Goal: Task Accomplishment & Management: Manage account settings

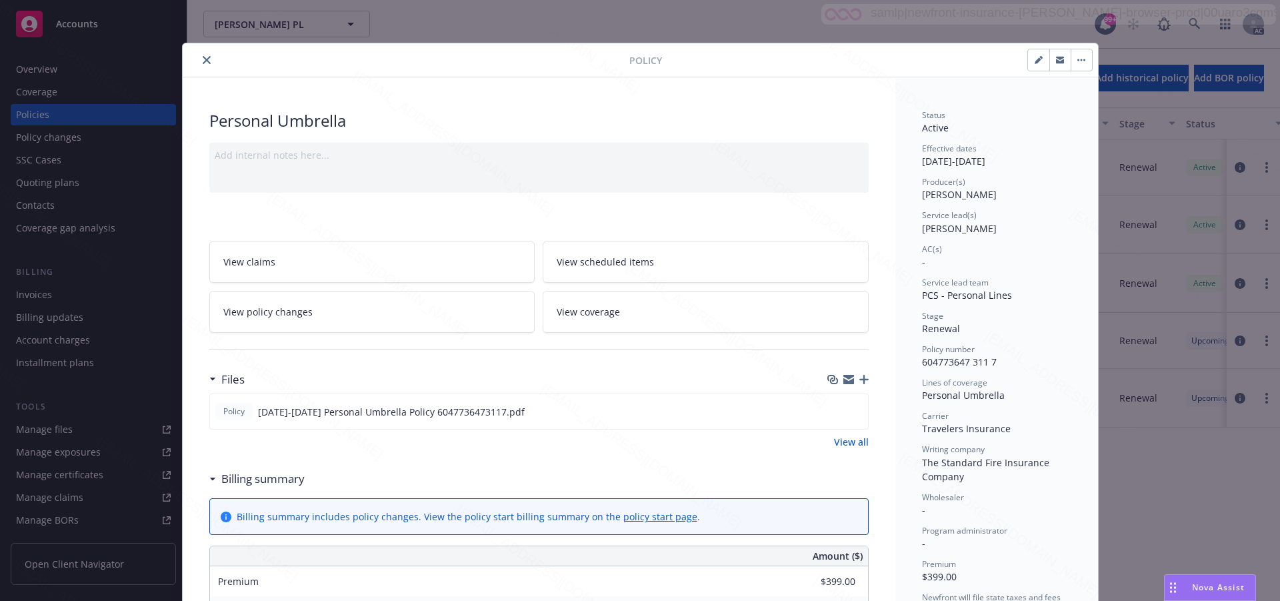
click at [840, 442] on link "View all" at bounding box center [851, 442] width 35 height 14
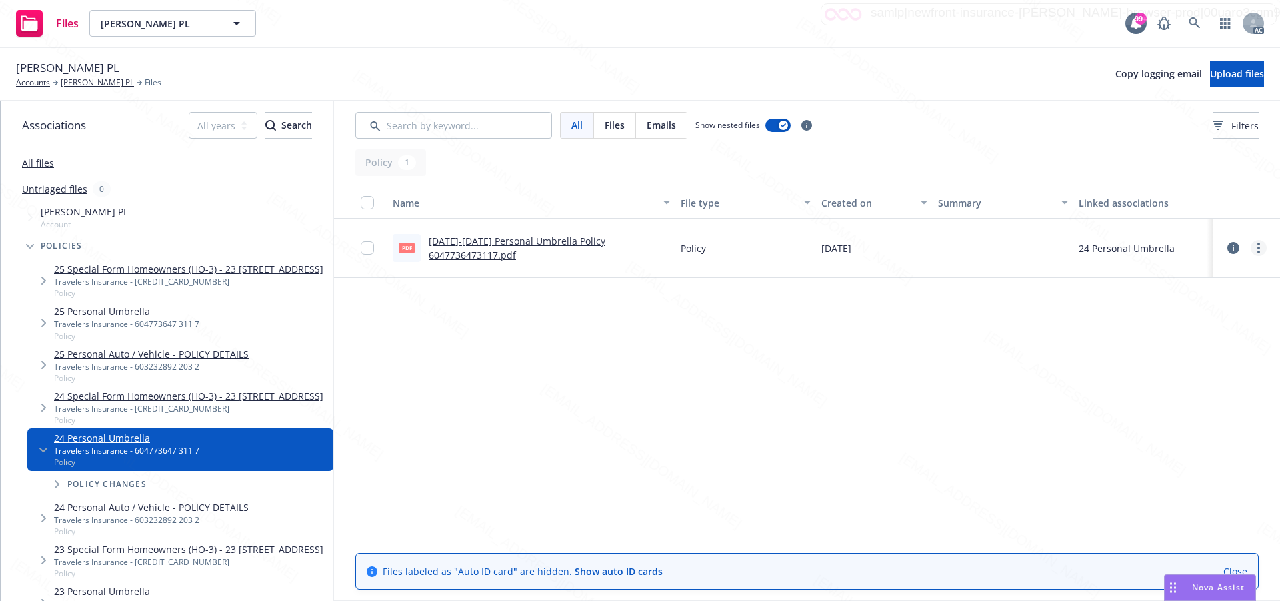
click at [1257, 250] on icon "more" at bounding box center [1258, 248] width 3 height 11
click at [1188, 301] on link "Download" at bounding box center [1199, 302] width 133 height 27
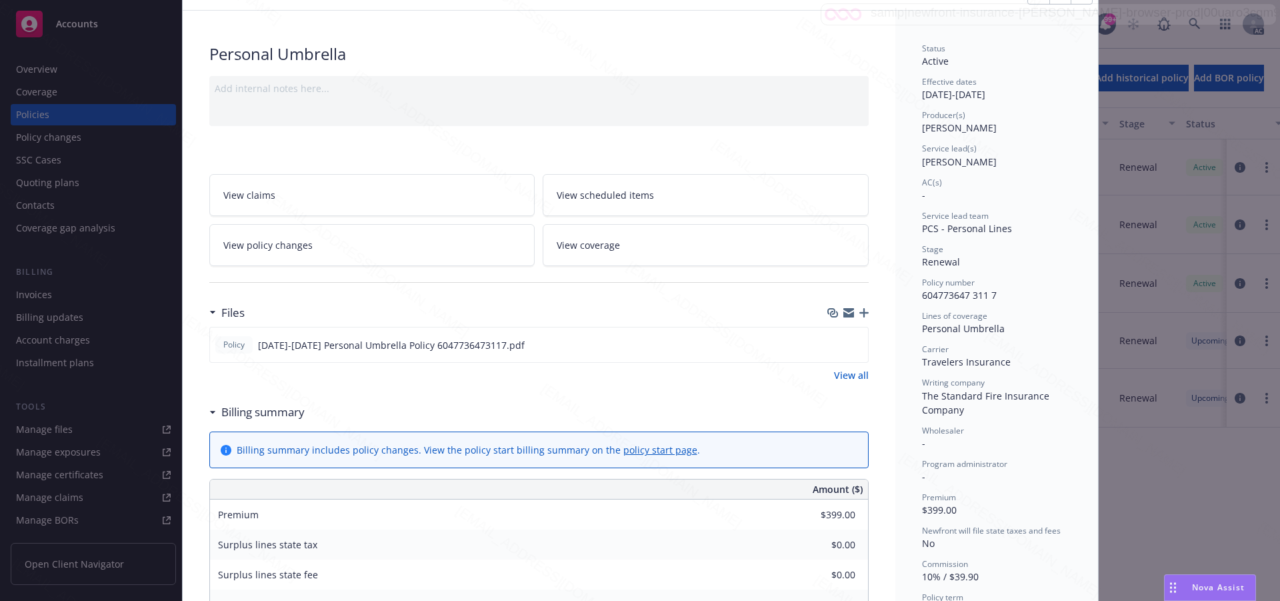
scroll to position [133, 0]
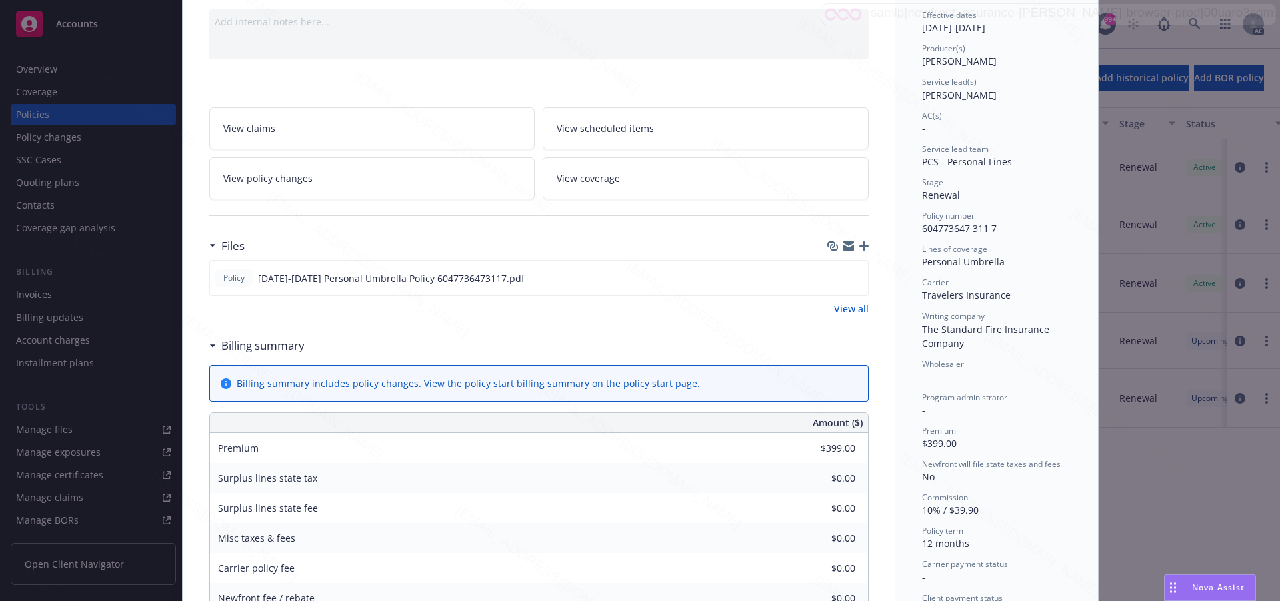
click at [255, 347] on h3 "Billing summary" at bounding box center [262, 345] width 83 height 17
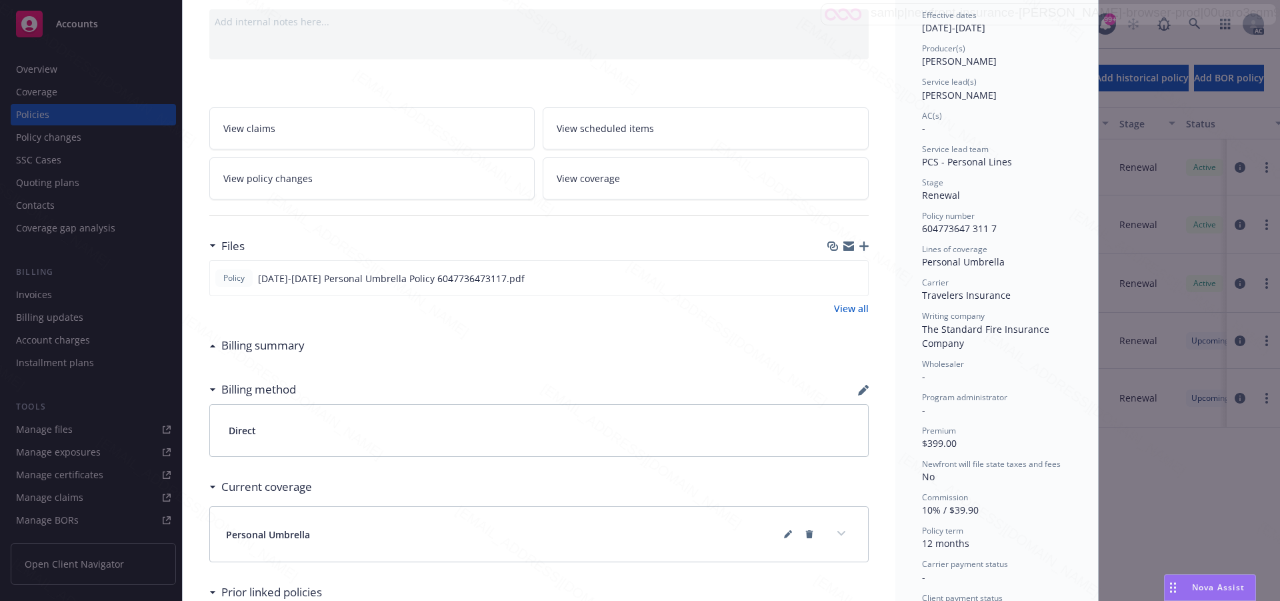
click at [255, 347] on h3 "Billing summary" at bounding box center [262, 345] width 83 height 17
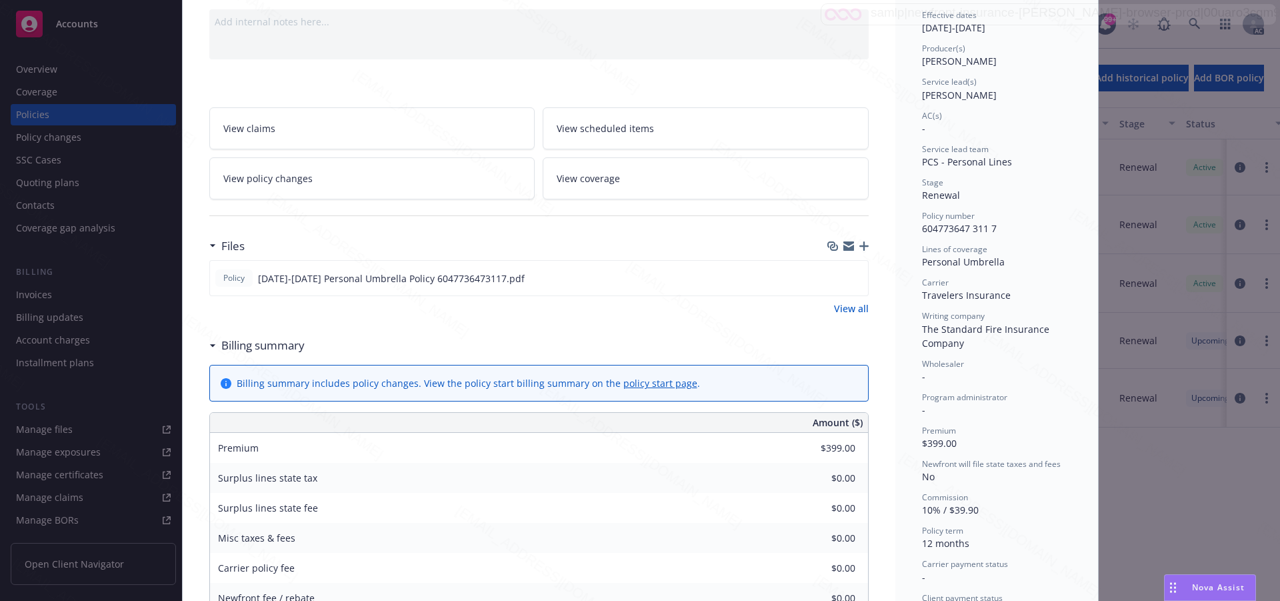
click at [318, 184] on link "View policy changes" at bounding box center [372, 178] width 326 height 42
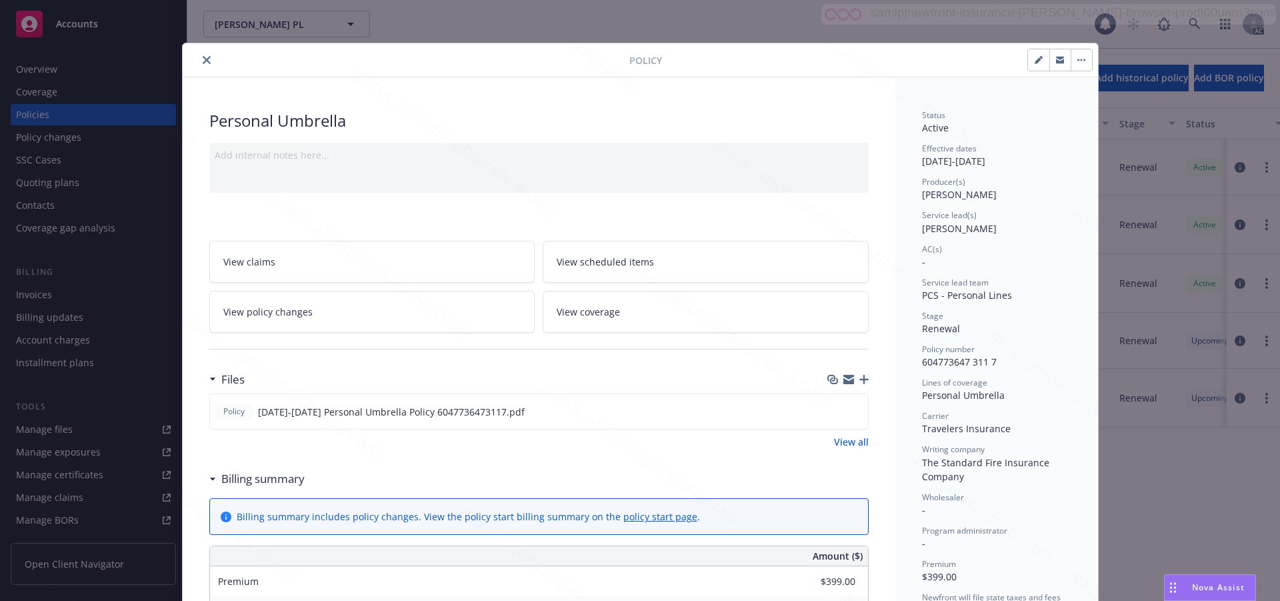
scroll to position [40, 0]
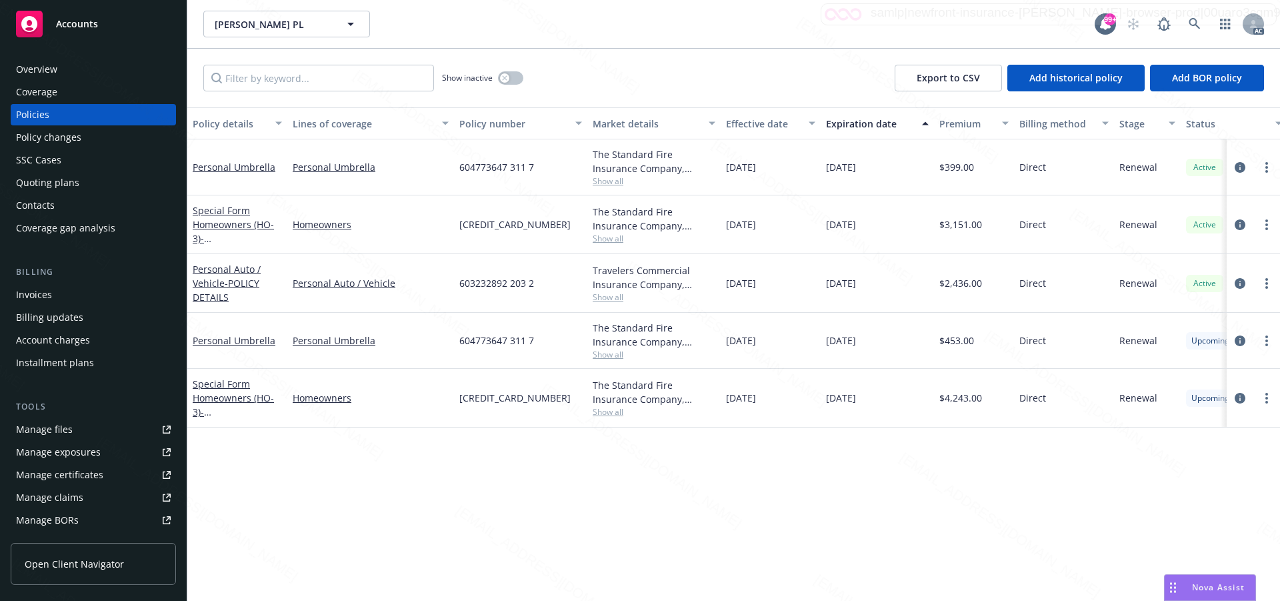
click at [59, 69] on div "Overview" at bounding box center [93, 69] width 155 height 21
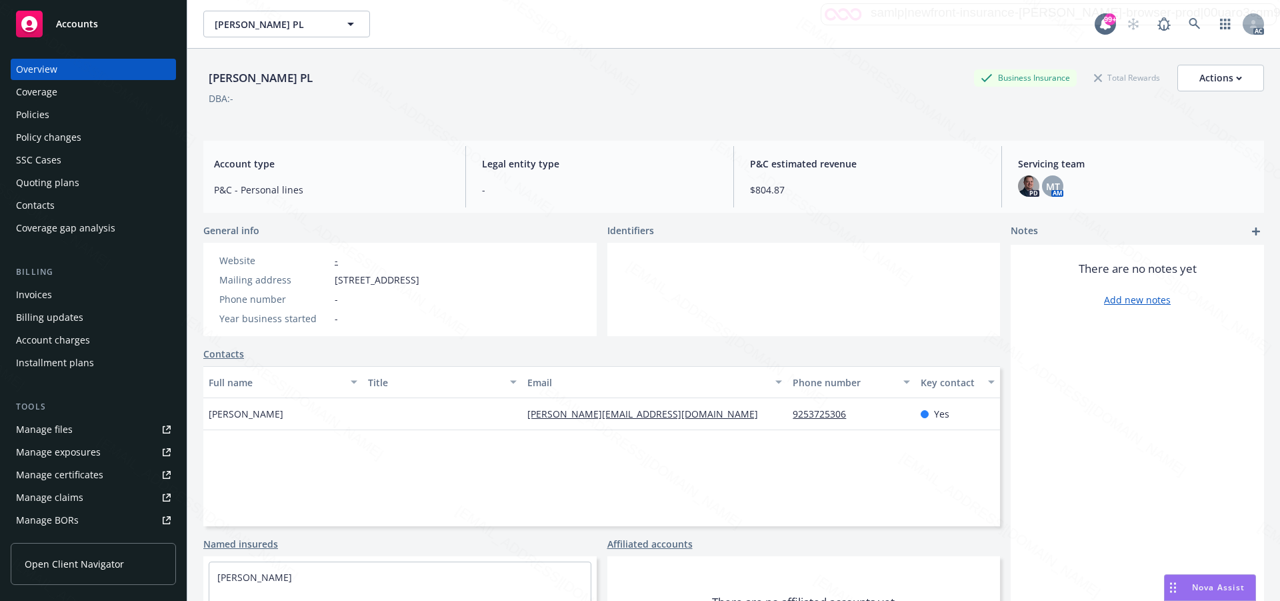
click at [331, 281] on div "Mailing address [STREET_ADDRESS]" at bounding box center [319, 280] width 211 height 14
drag, startPoint x: 335, startPoint y: 283, endPoint x: 392, endPoint y: 283, distance: 57.3
click at [392, 283] on span "23 Blade Way, Walnut Creek, CA, 94595" at bounding box center [377, 280] width 85 height 14
copy span "23 Blade Way"
click at [69, 107] on div "Policies" at bounding box center [93, 114] width 155 height 21
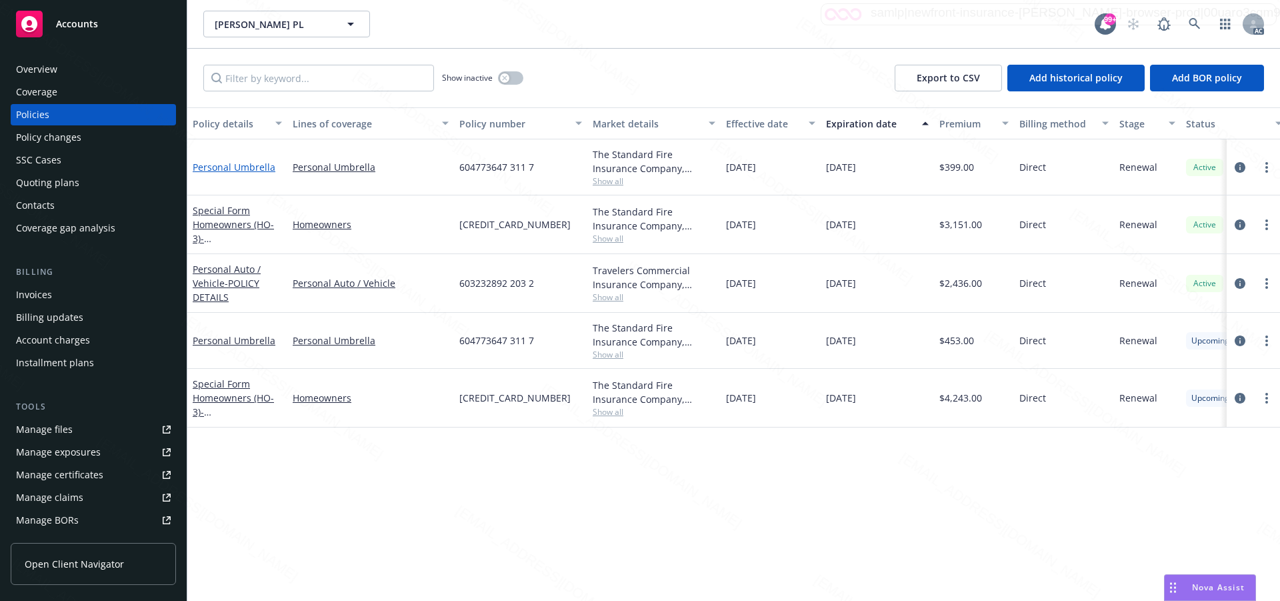
click at [219, 170] on link "Personal Umbrella" at bounding box center [234, 167] width 83 height 13
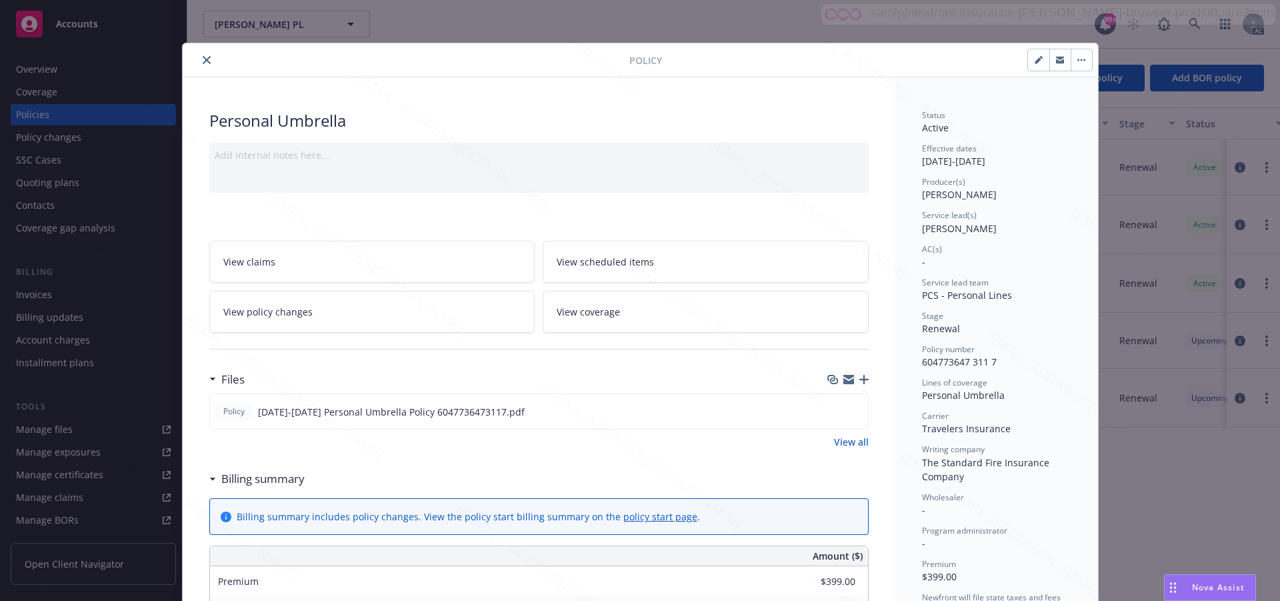
click at [555, 115] on div "Personal Umbrella" at bounding box center [538, 120] width 659 height 23
click at [1077, 59] on icon "button" at bounding box center [1081, 60] width 8 height 3
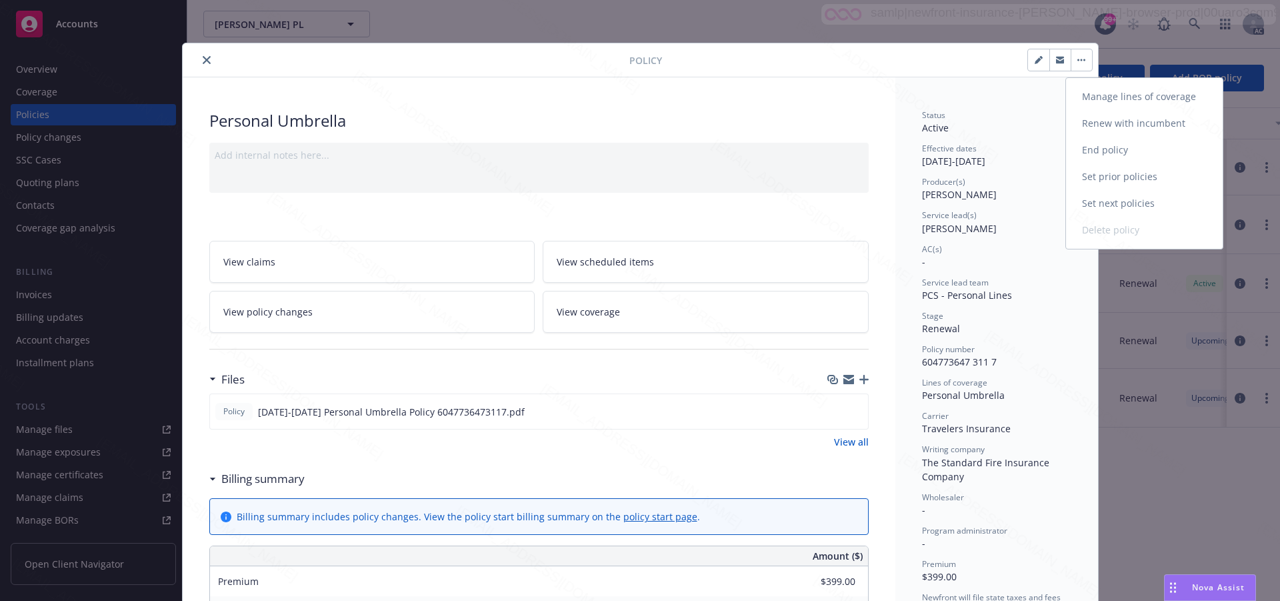
click at [1111, 152] on link "End policy" at bounding box center [1144, 150] width 157 height 27
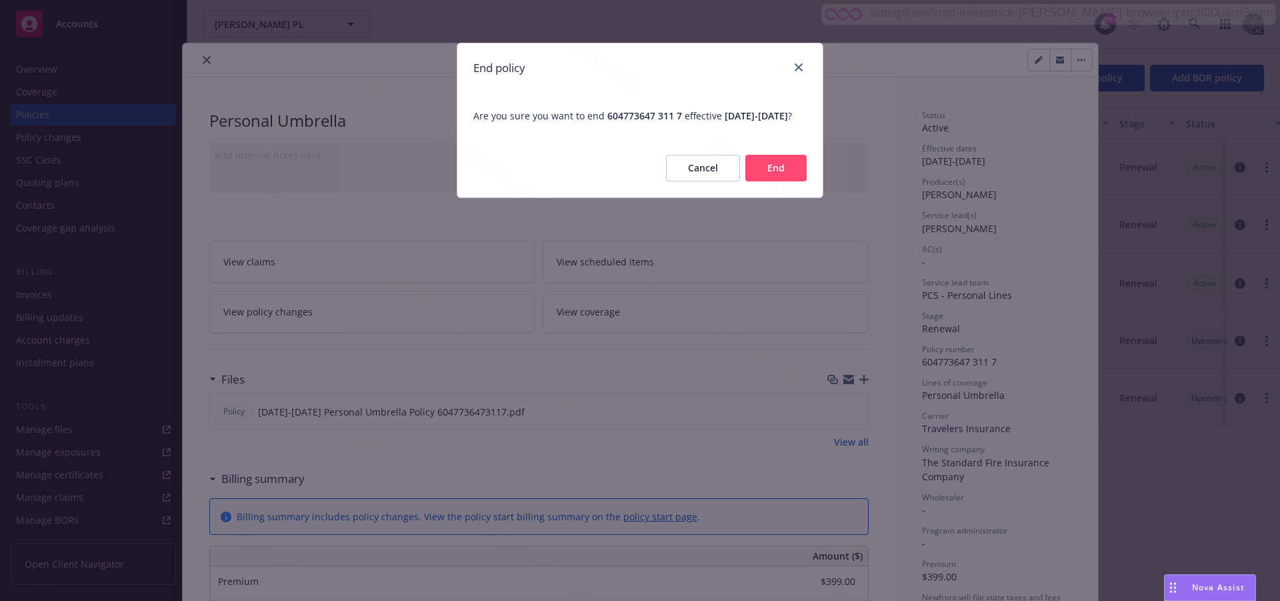
click at [764, 179] on button "End" at bounding box center [775, 168] width 61 height 27
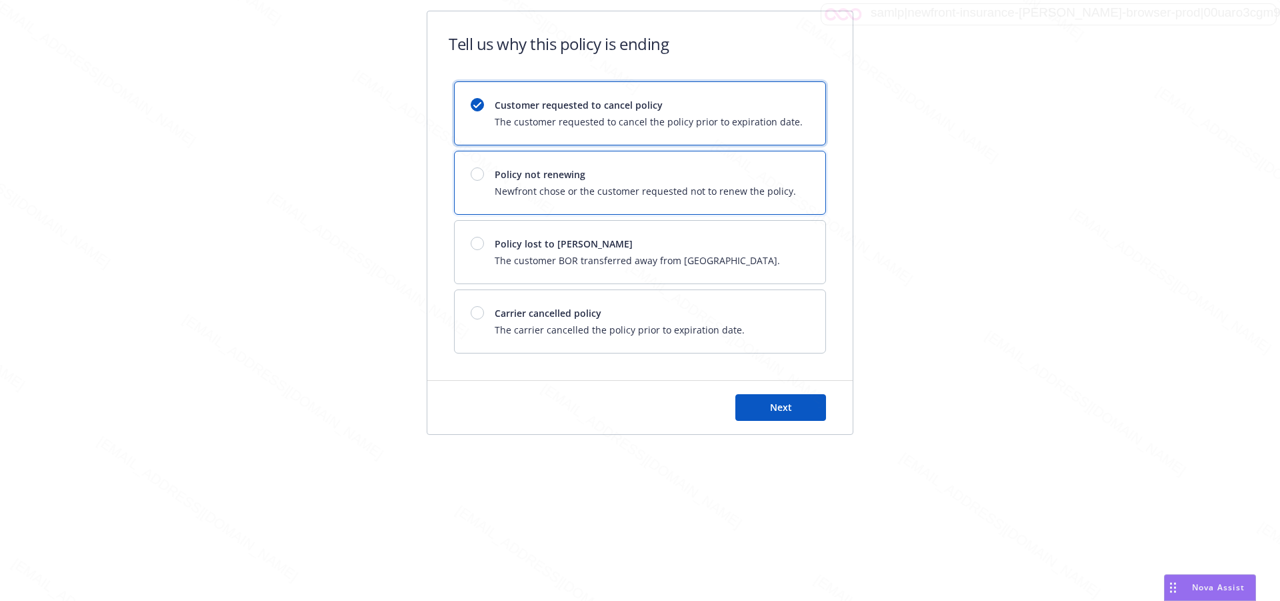
click at [729, 179] on span "Policy not renewing" at bounding box center [645, 174] width 301 height 14
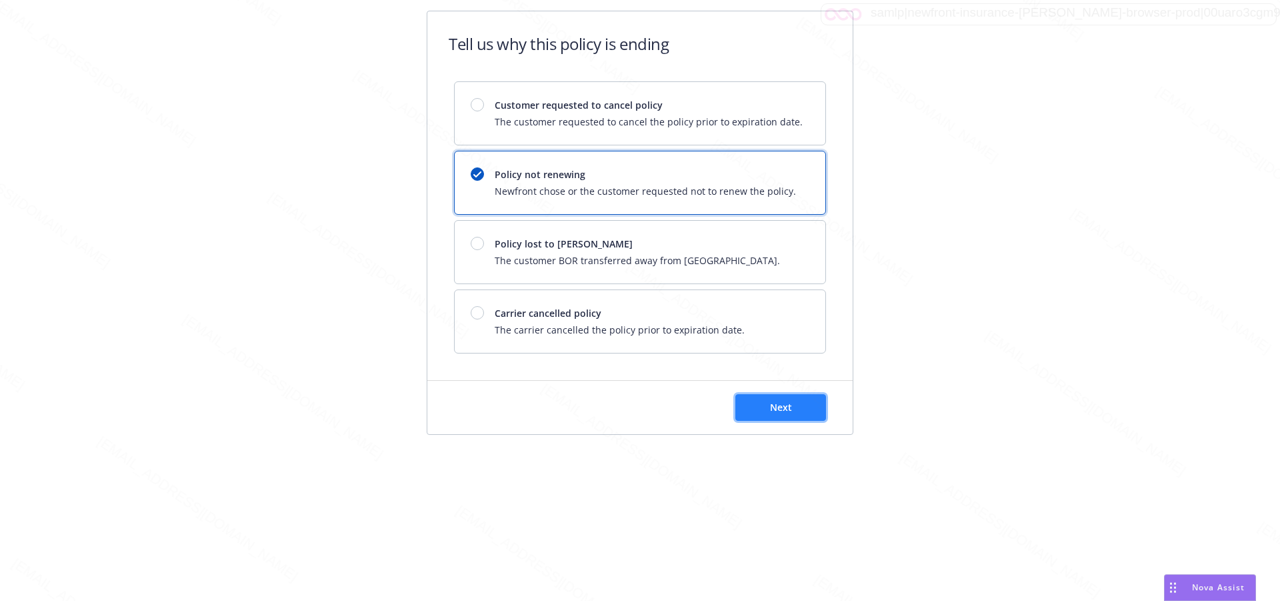
click at [758, 401] on button "Next" at bounding box center [780, 407] width 91 height 27
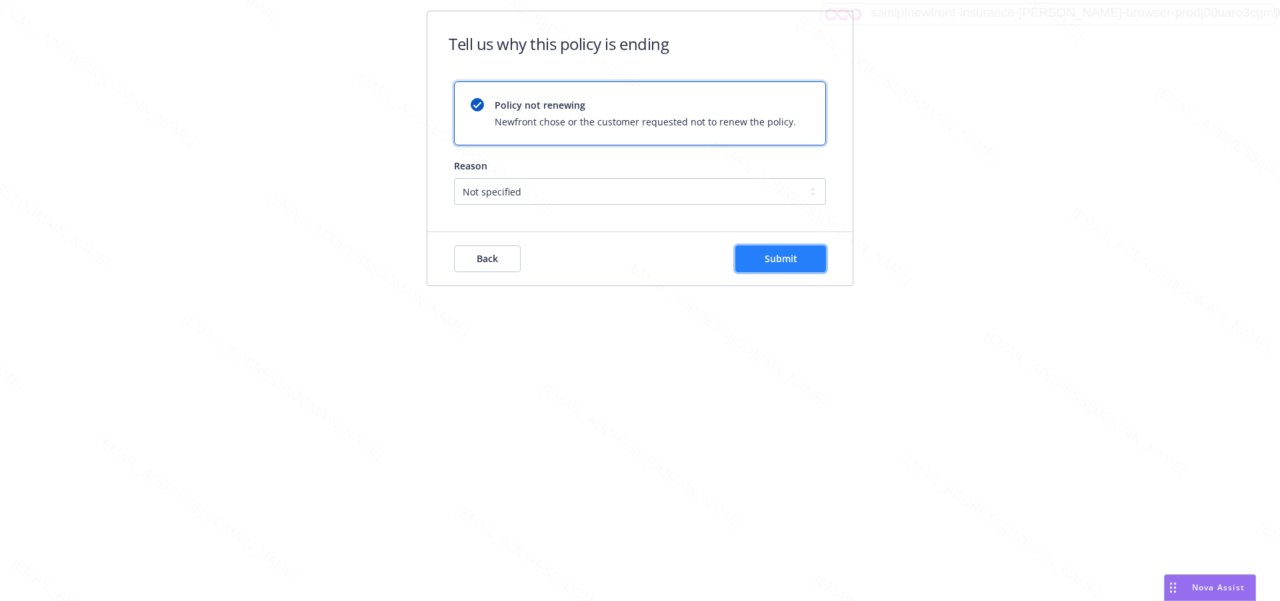
click at [778, 261] on span "Submit" at bounding box center [780, 258] width 33 height 13
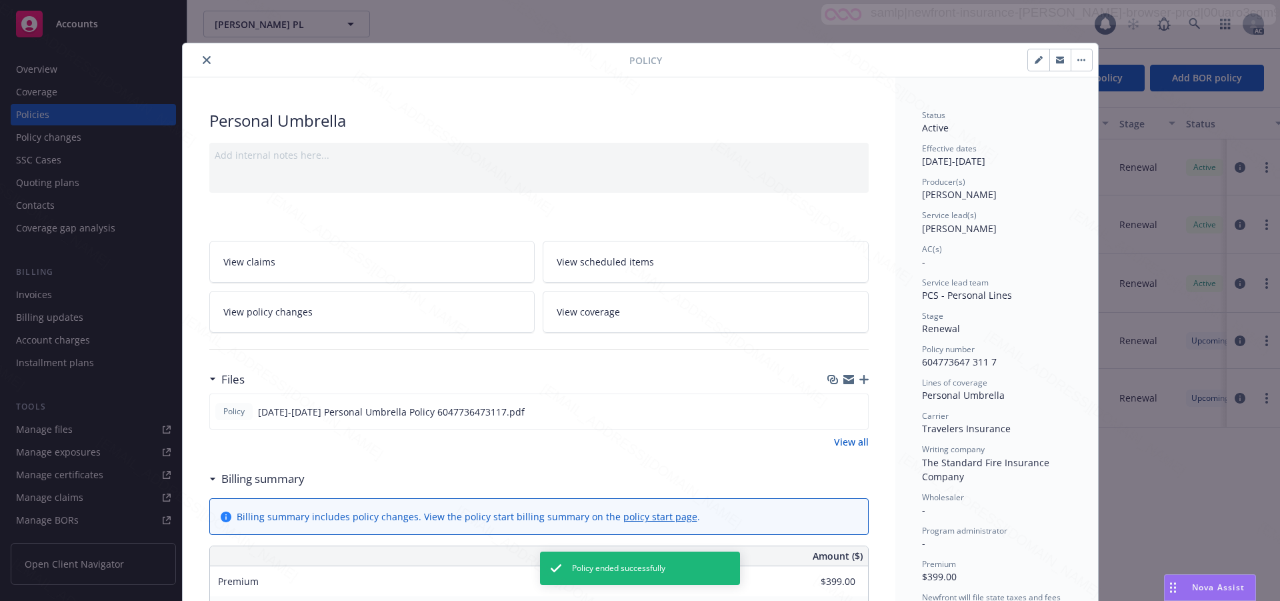
scroll to position [40, 0]
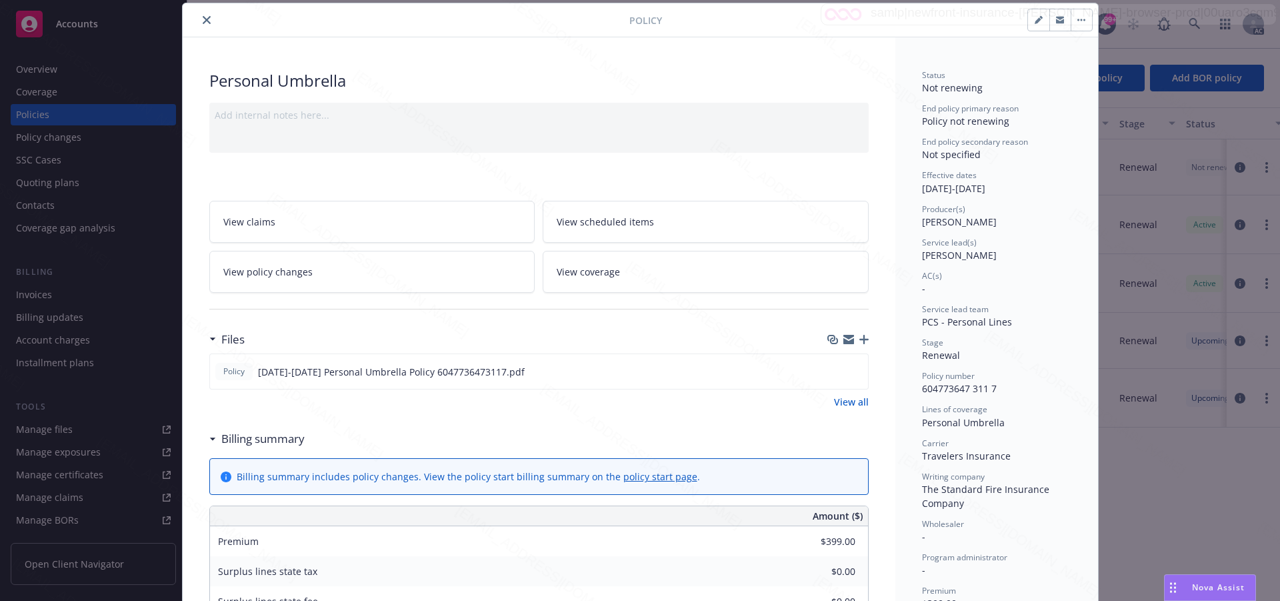
click at [203, 21] on icon "close" at bounding box center [207, 20] width 8 height 8
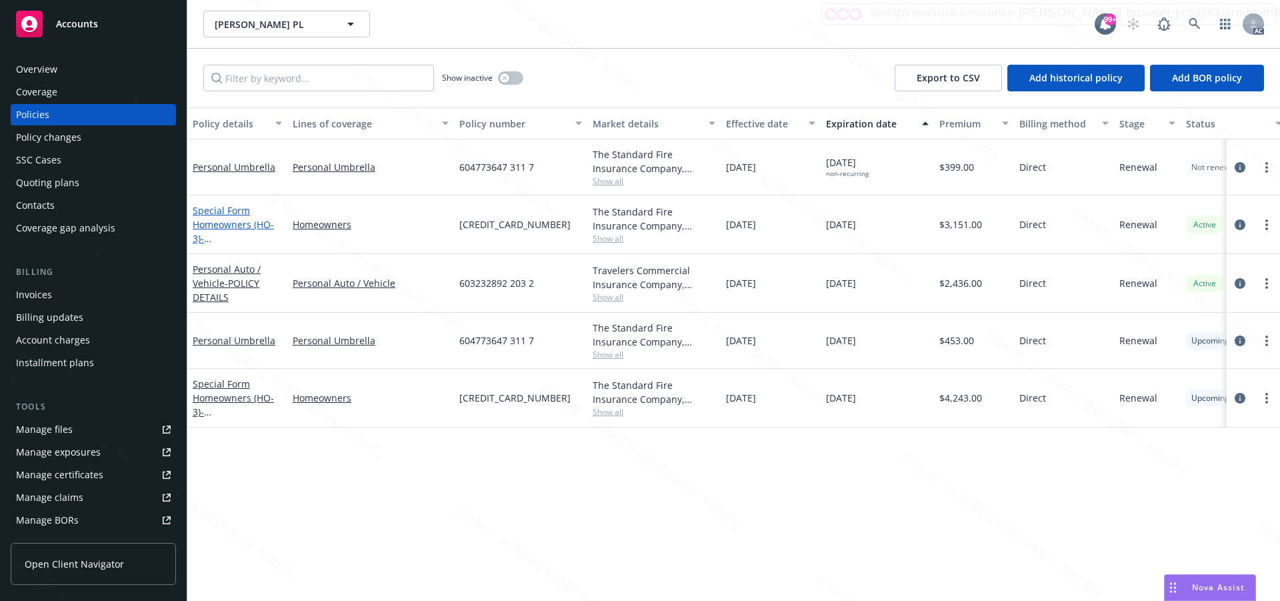
click at [232, 225] on link "Special Form Homeowners (HO-3) - 23 BLADE WAY WALNUT CREEK, CA 94595-1204" at bounding box center [235, 231] width 85 height 55
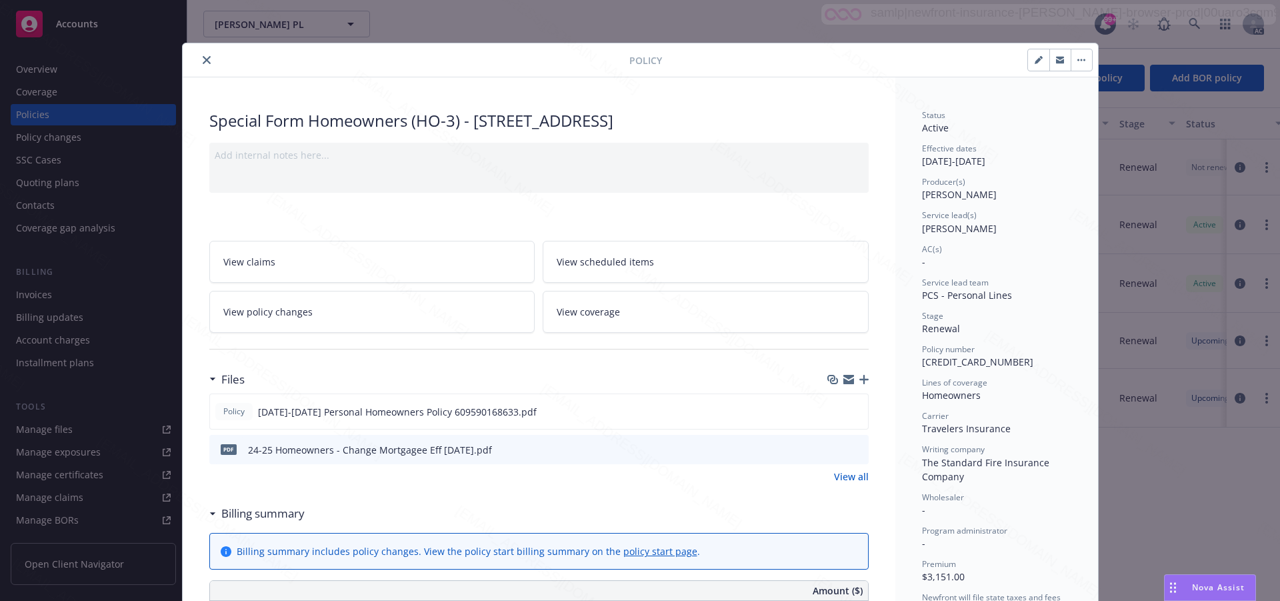
click at [836, 475] on link "View all" at bounding box center [851, 476] width 35 height 14
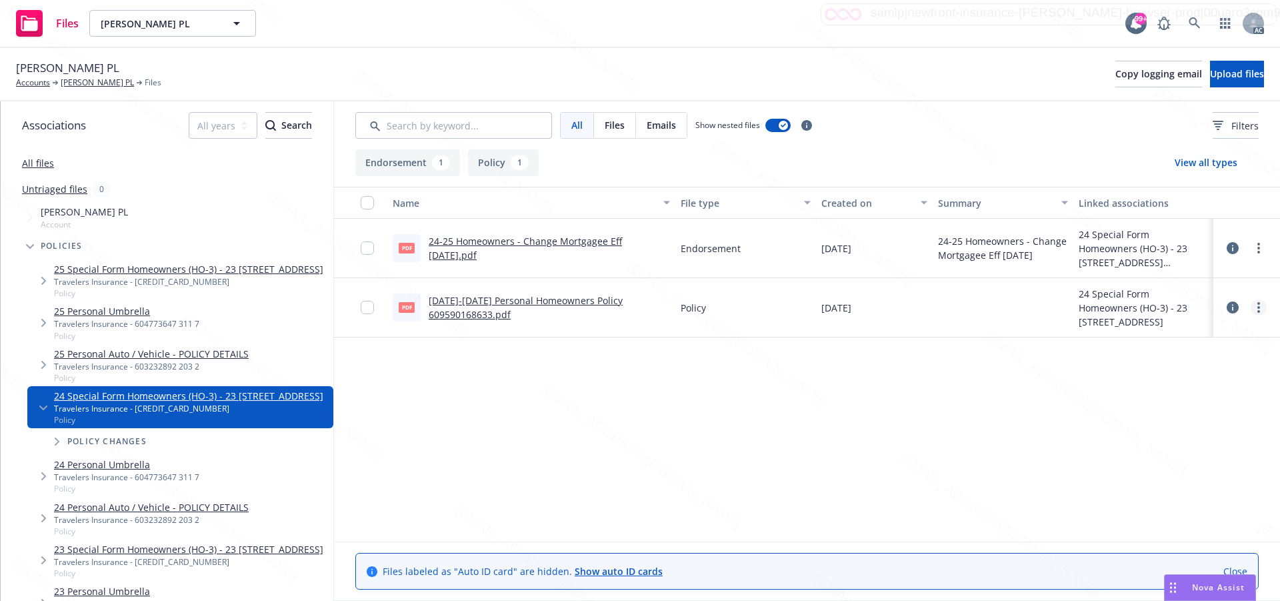
click at [1256, 307] on link "more" at bounding box center [1258, 307] width 16 height 16
click at [1168, 364] on link "Download" at bounding box center [1199, 361] width 133 height 27
click at [1258, 250] on icon "more" at bounding box center [1258, 248] width 3 height 11
click at [1168, 302] on link "Download" at bounding box center [1199, 302] width 133 height 27
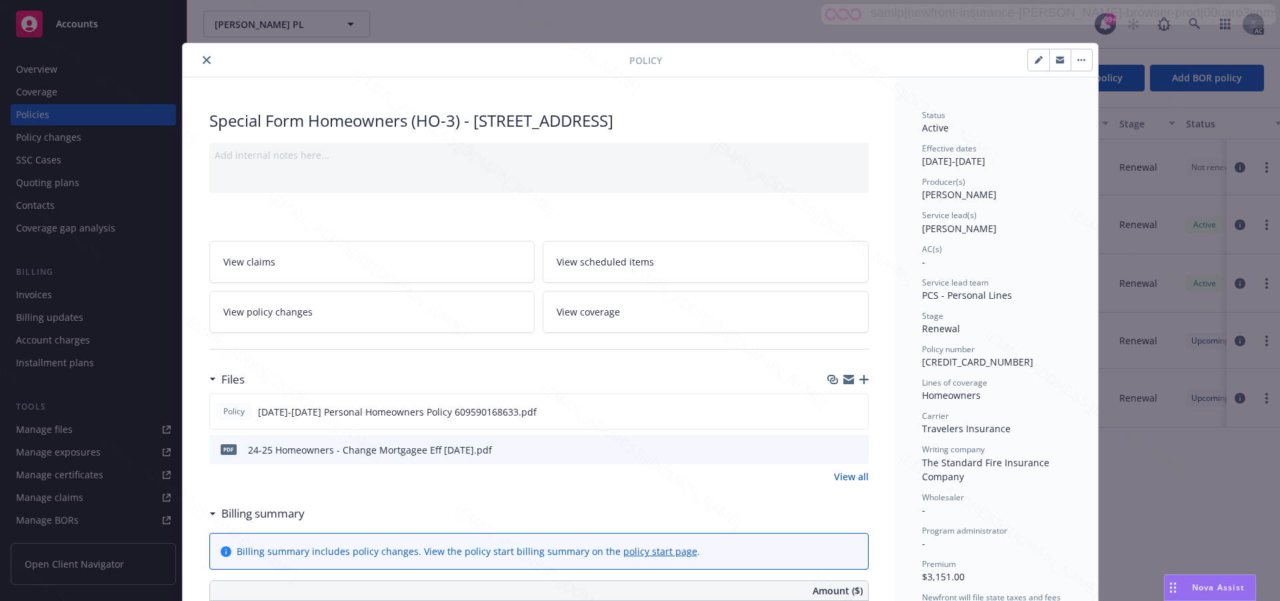
scroll to position [67, 0]
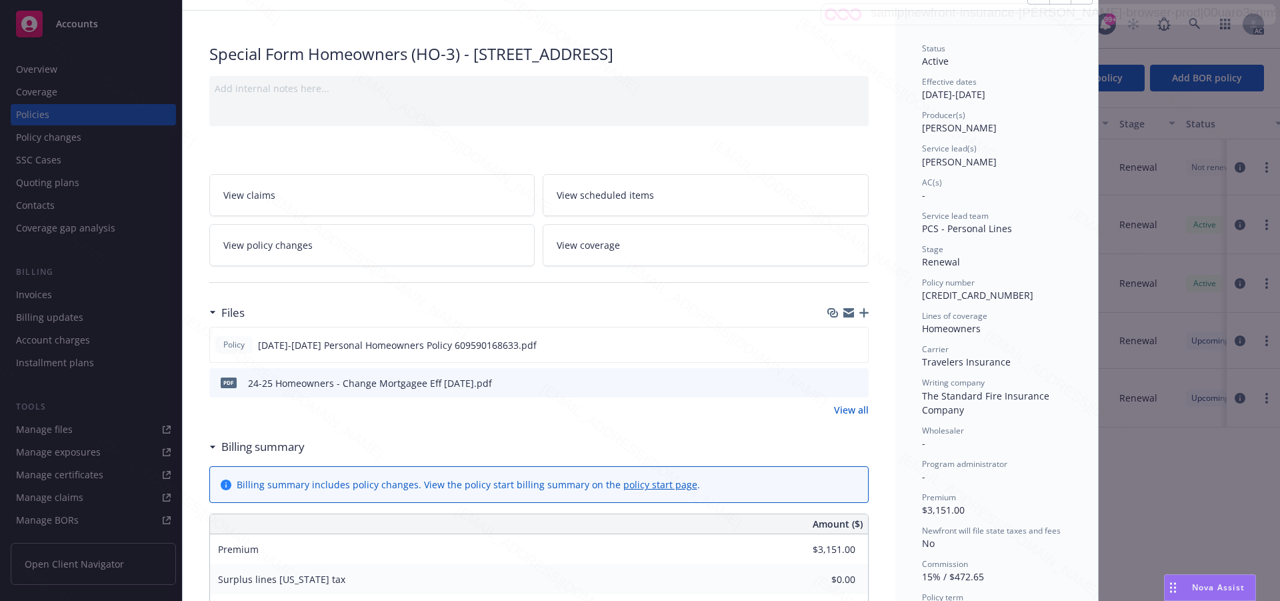
click at [311, 252] on link "View policy changes" at bounding box center [372, 245] width 326 height 42
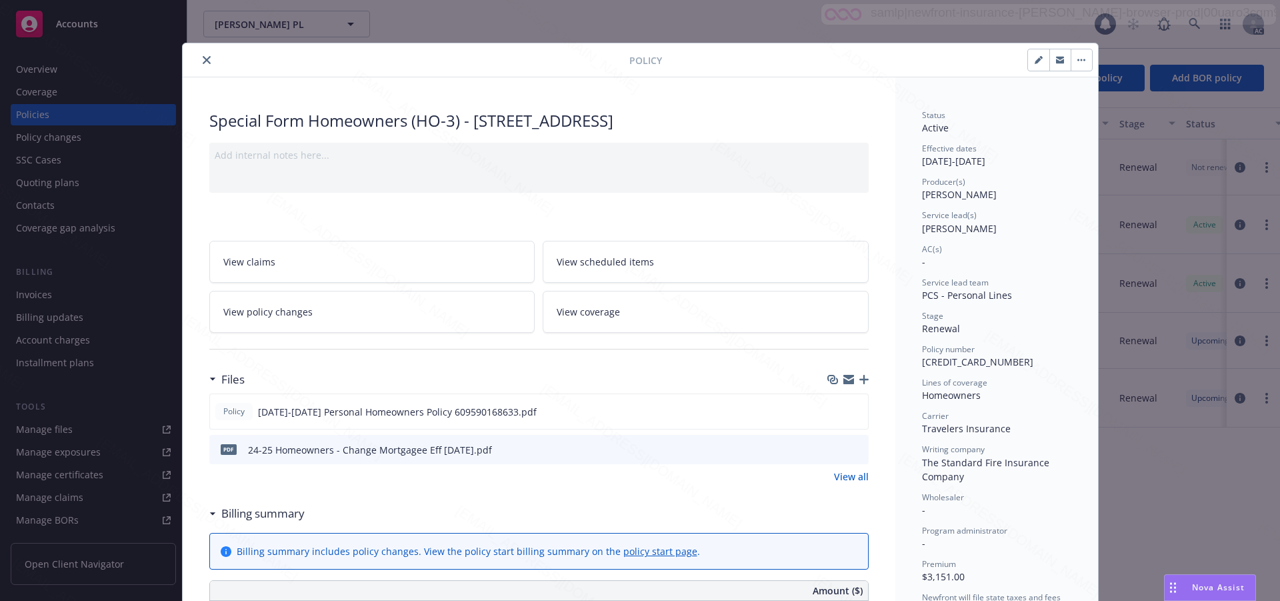
scroll to position [40, 0]
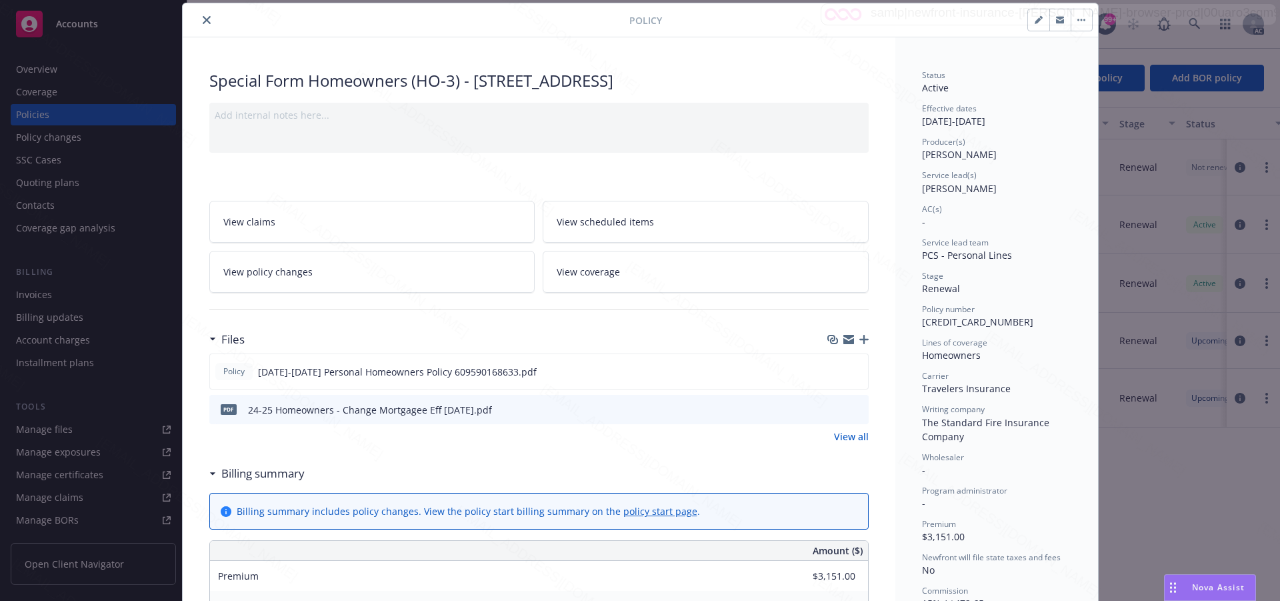
click at [273, 9] on div "Policy" at bounding box center [640, 20] width 915 height 34
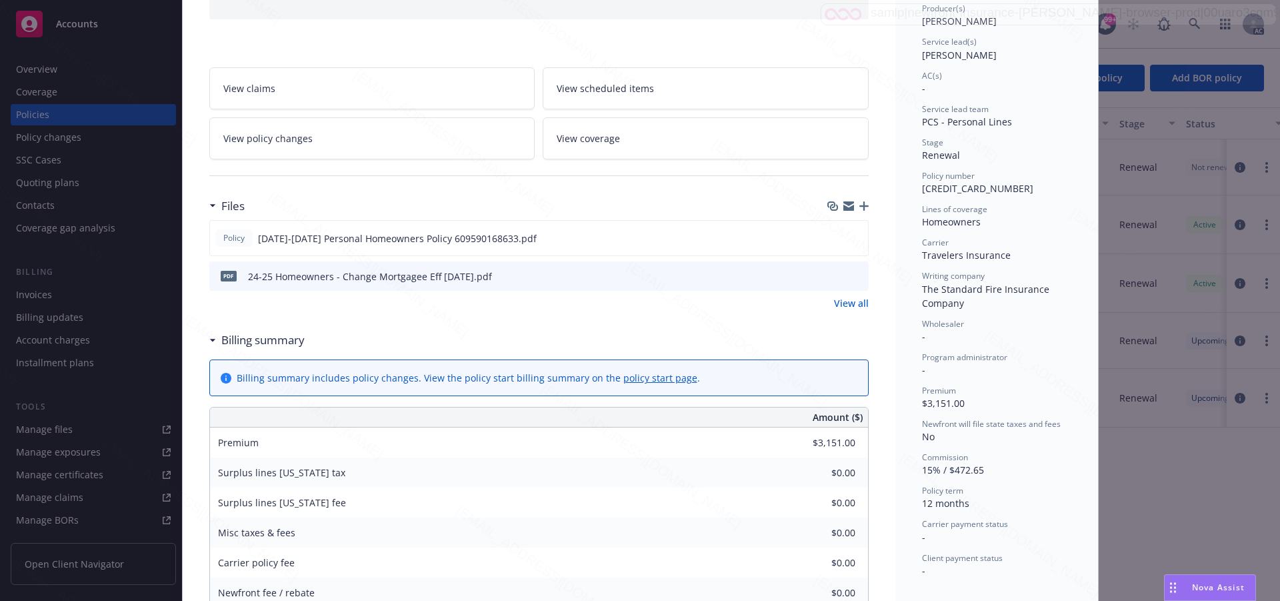
scroll to position [0, 0]
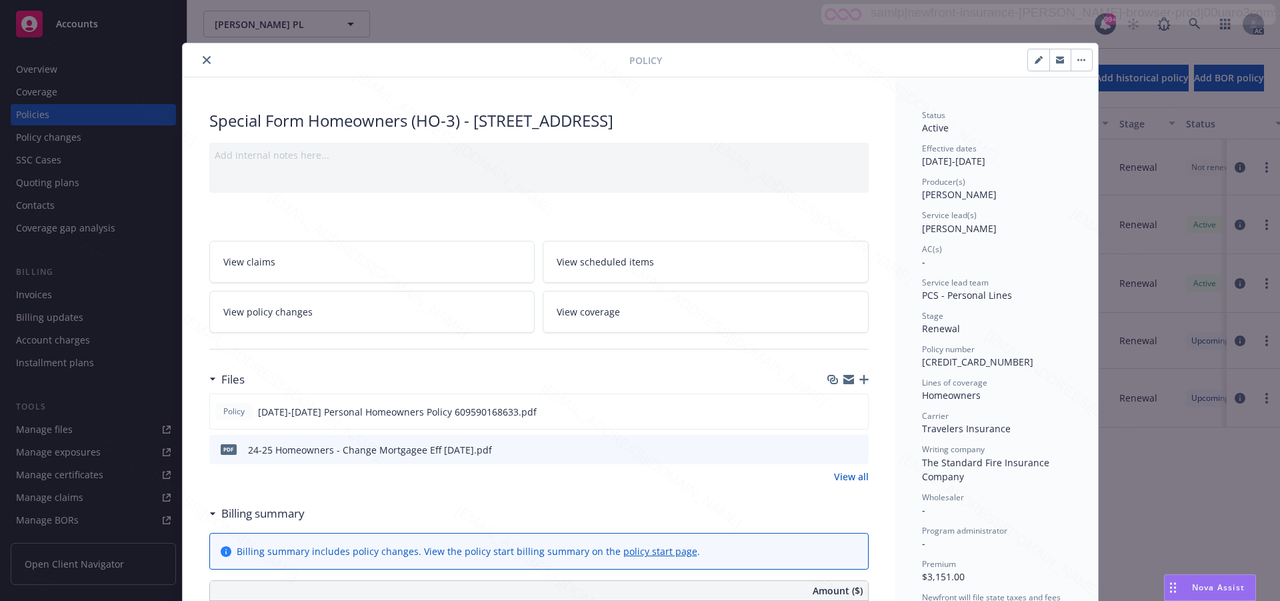
click at [305, 313] on link "View policy changes" at bounding box center [372, 312] width 326 height 42
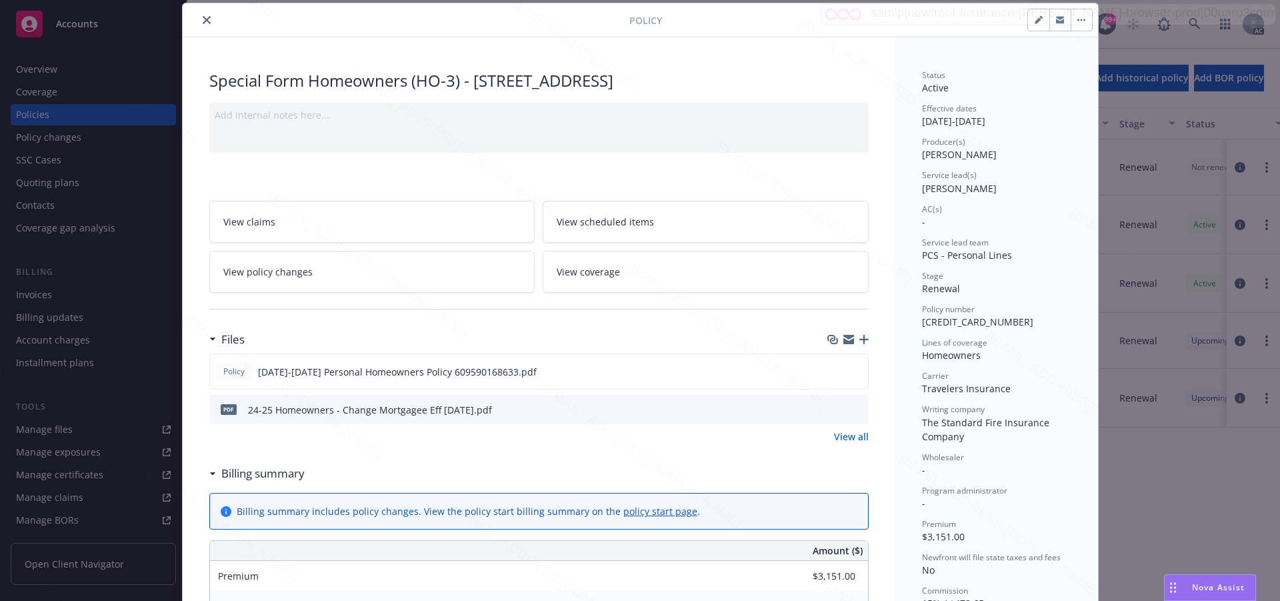
drag, startPoint x: 426, startPoint y: 80, endPoint x: 423, endPoint y: 56, distance: 24.2
click at [1074, 23] on button "button" at bounding box center [1080, 19] width 21 height 21
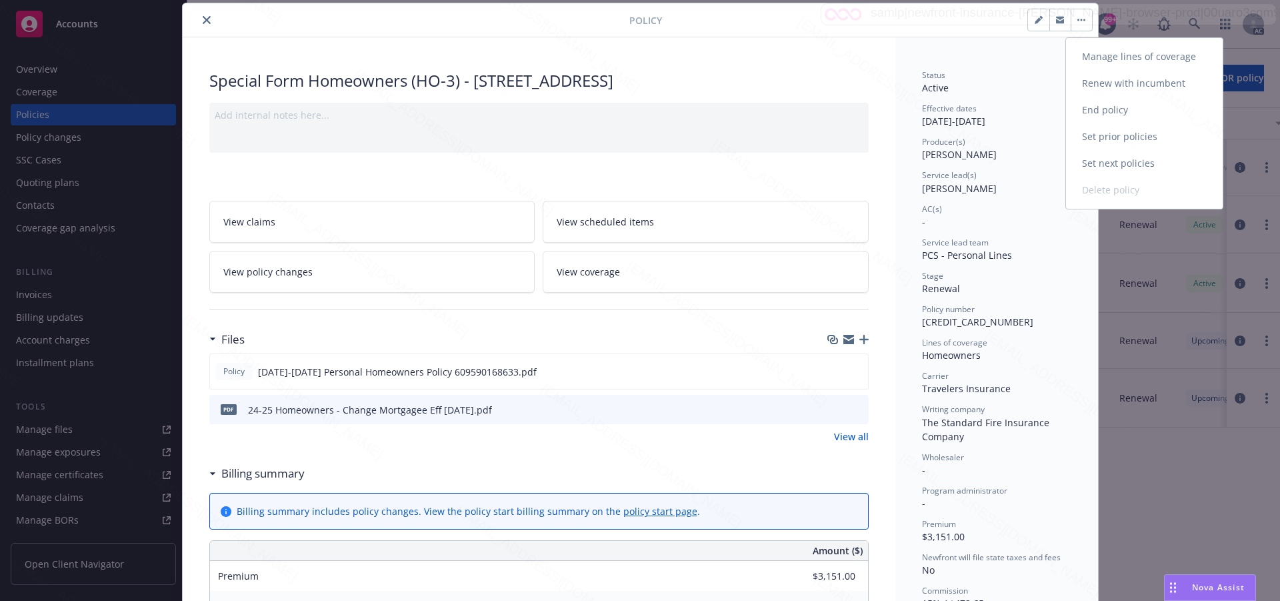
click at [1108, 105] on link "End policy" at bounding box center [1144, 110] width 157 height 27
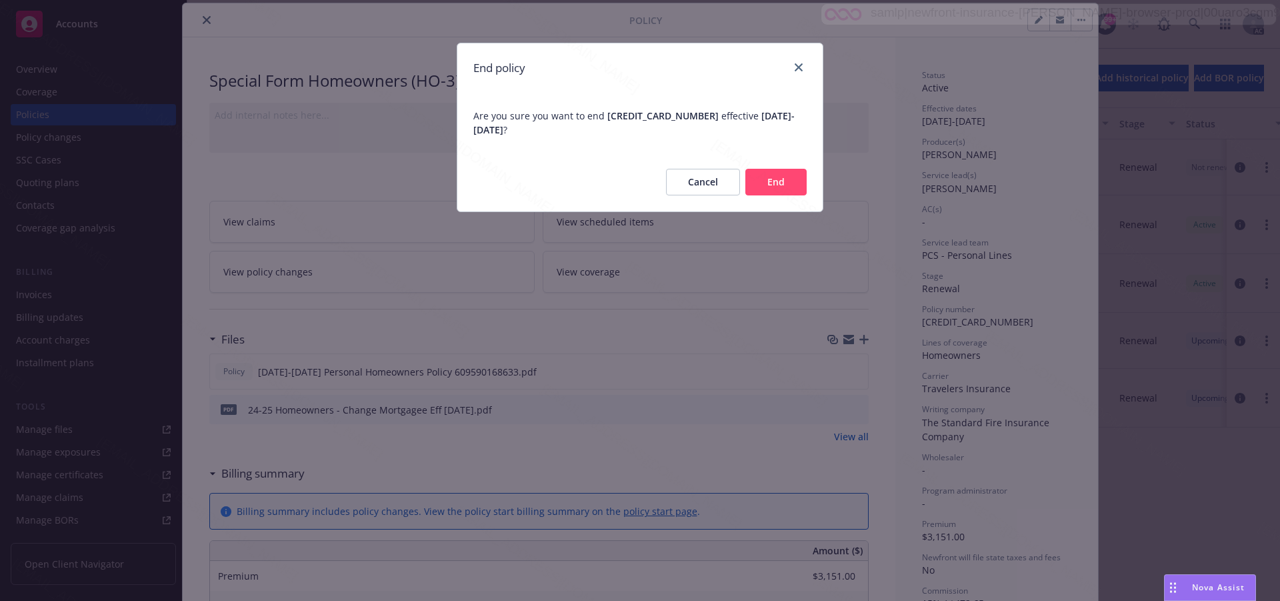
click at [780, 183] on button "End" at bounding box center [775, 182] width 61 height 27
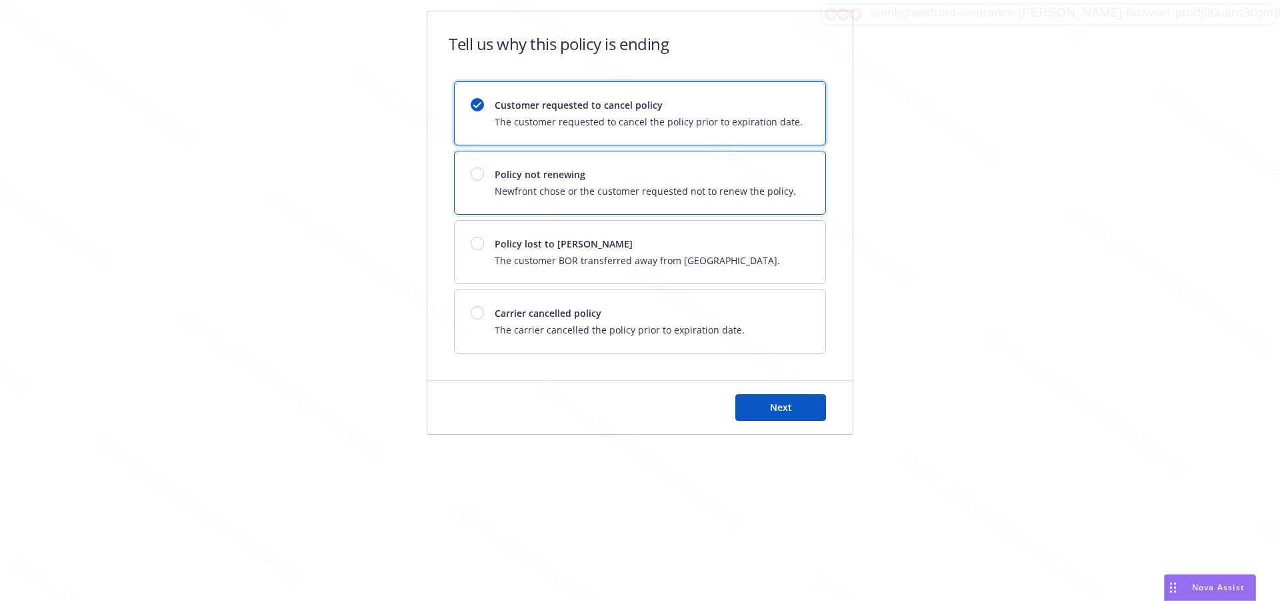
click at [756, 163] on div "Policy not renewing Newfront chose or the customer requested not to renew the p…" at bounding box center [640, 182] width 371 height 63
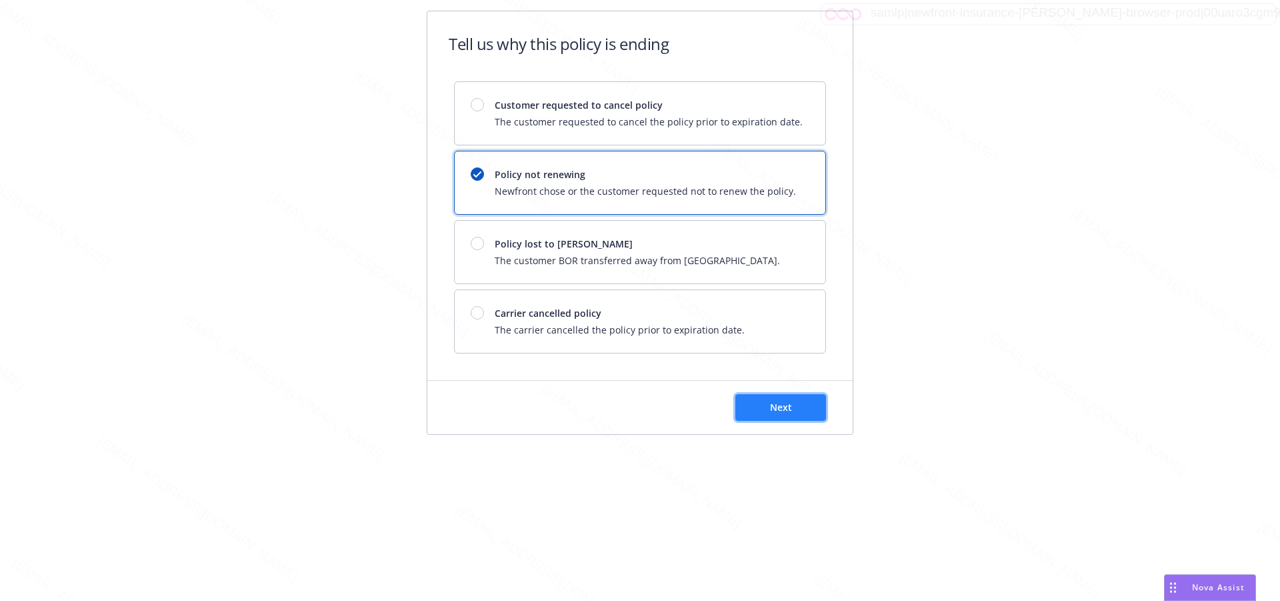
click at [788, 410] on span "Next" at bounding box center [781, 407] width 22 height 13
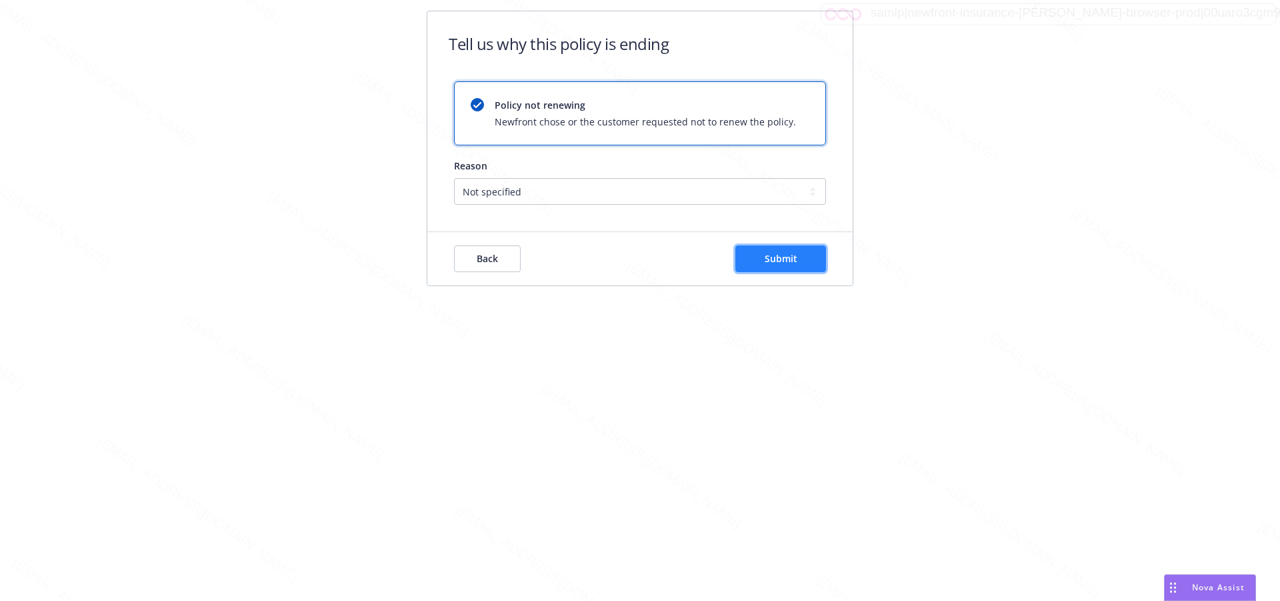
click at [770, 258] on span "Submit" at bounding box center [780, 258] width 33 height 13
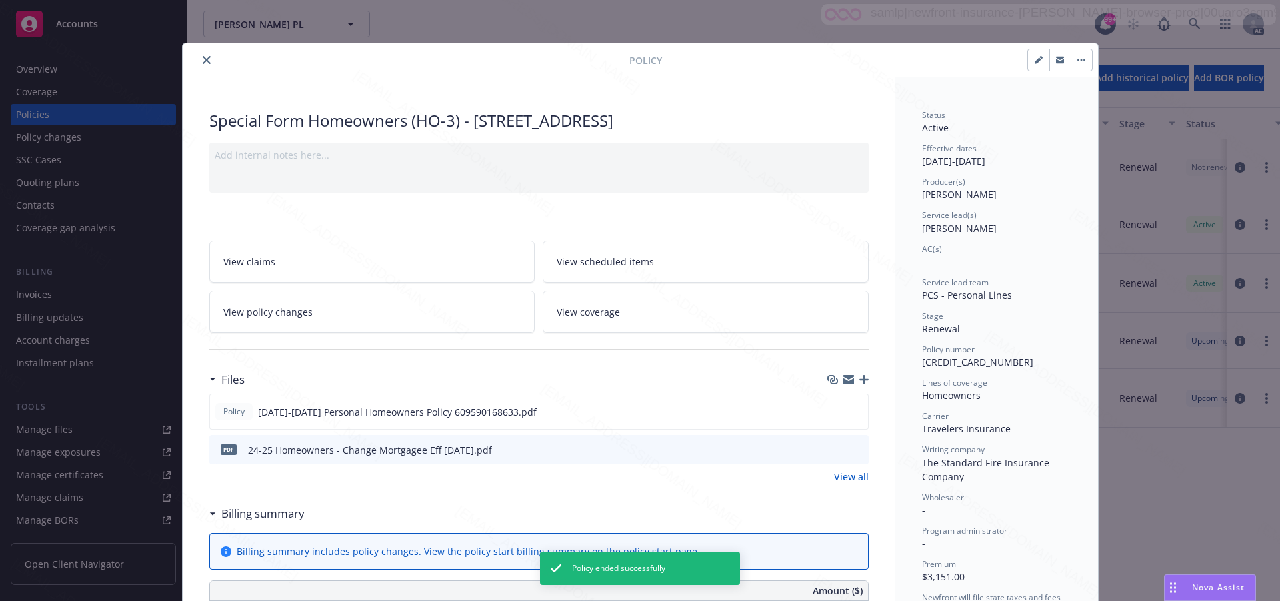
scroll to position [40, 0]
